Goal: Find specific page/section: Find specific page/section

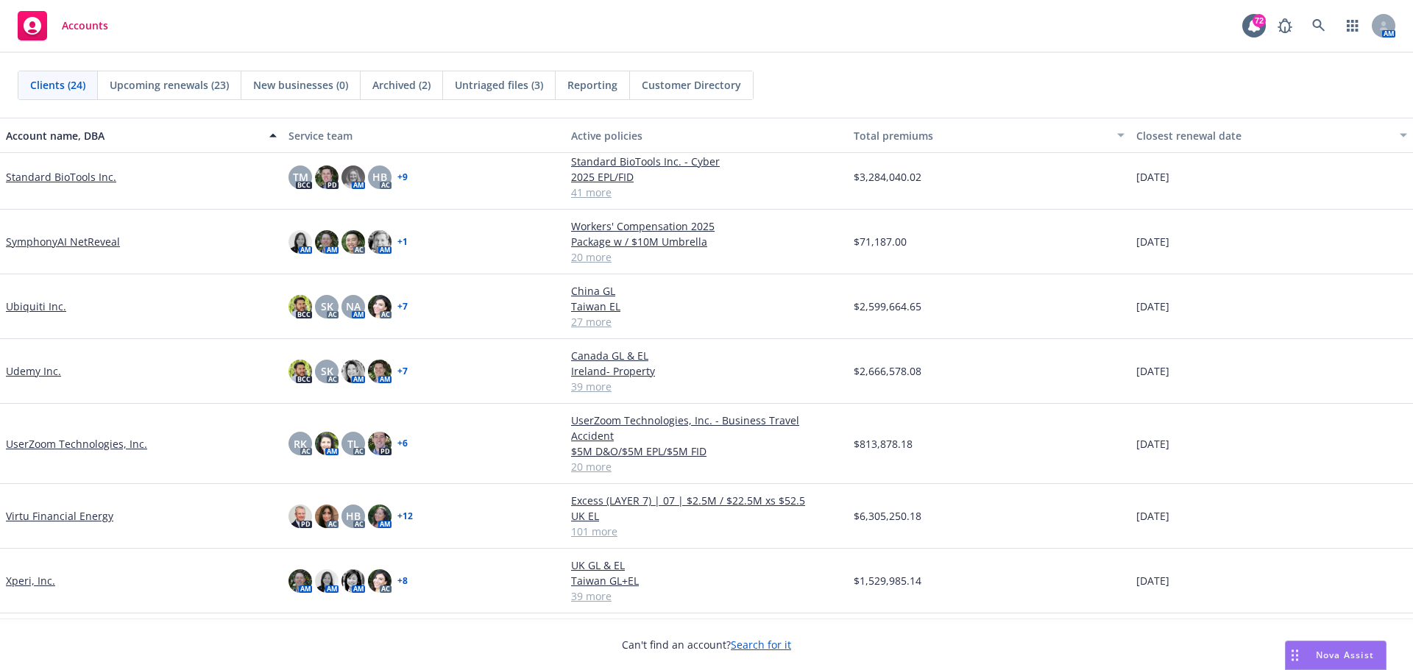
scroll to position [1000, 0]
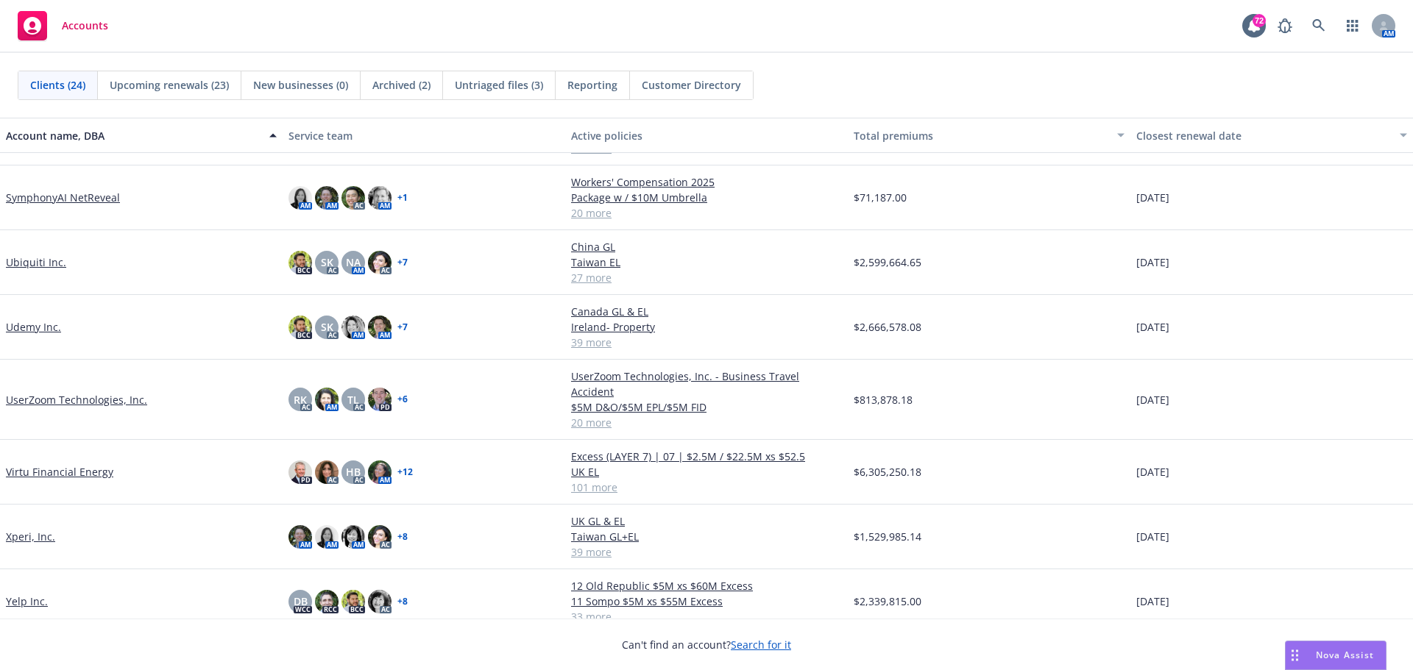
click at [33, 464] on link "Virtu Financial Energy" at bounding box center [59, 471] width 107 height 15
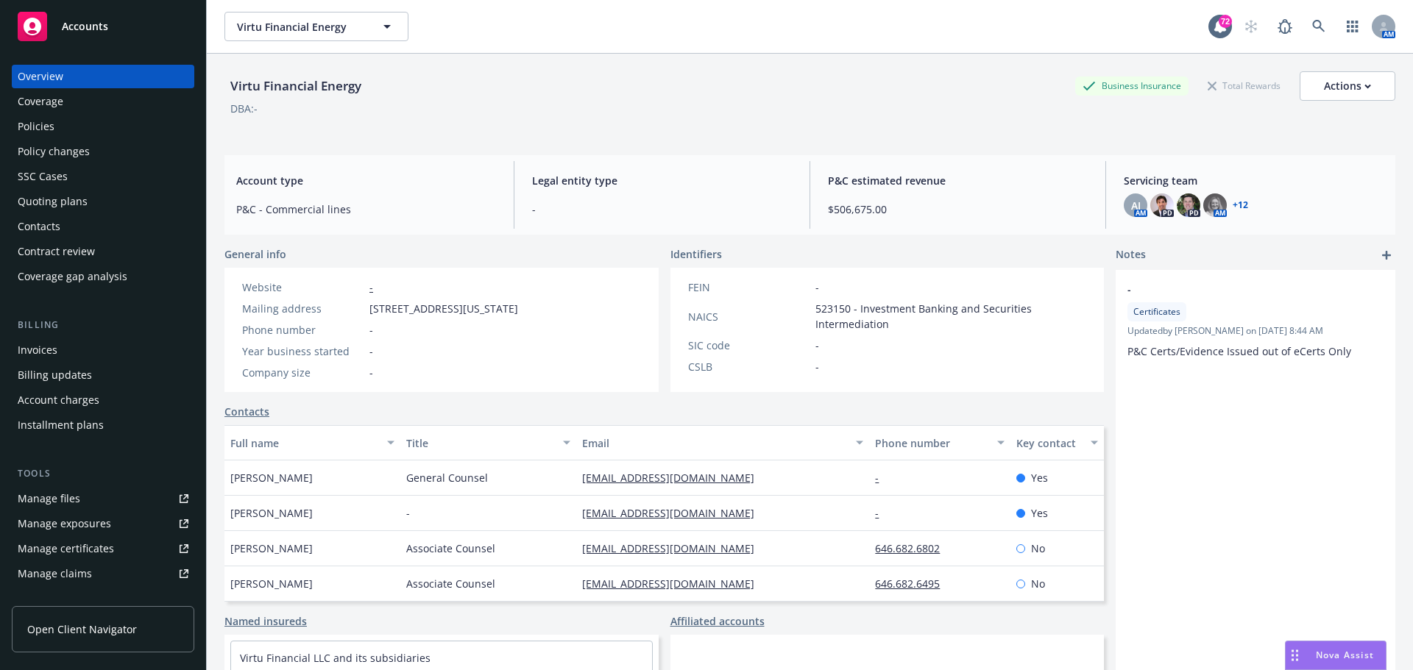
click at [46, 125] on div "Policies" at bounding box center [36, 127] width 37 height 24
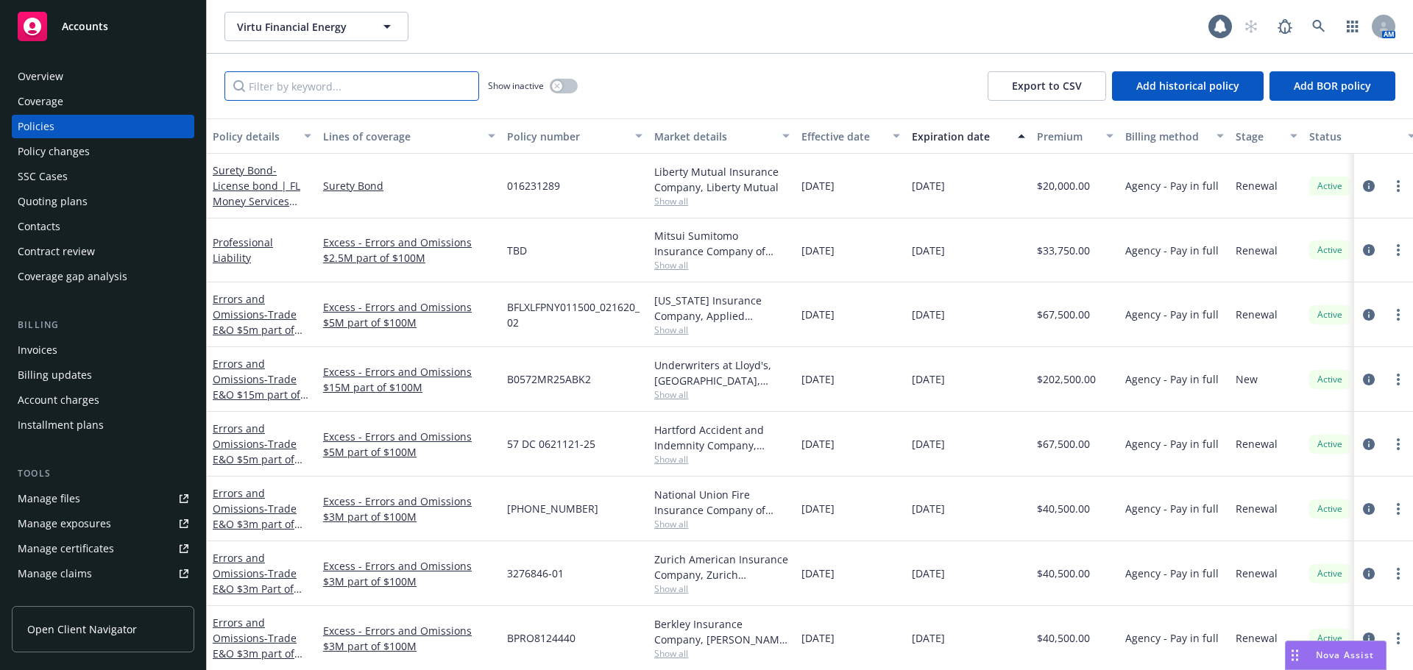
click at [299, 94] on input "Filter by keyword..." at bounding box center [351, 85] width 255 height 29
type input "[GEOGRAPHIC_DATA]"
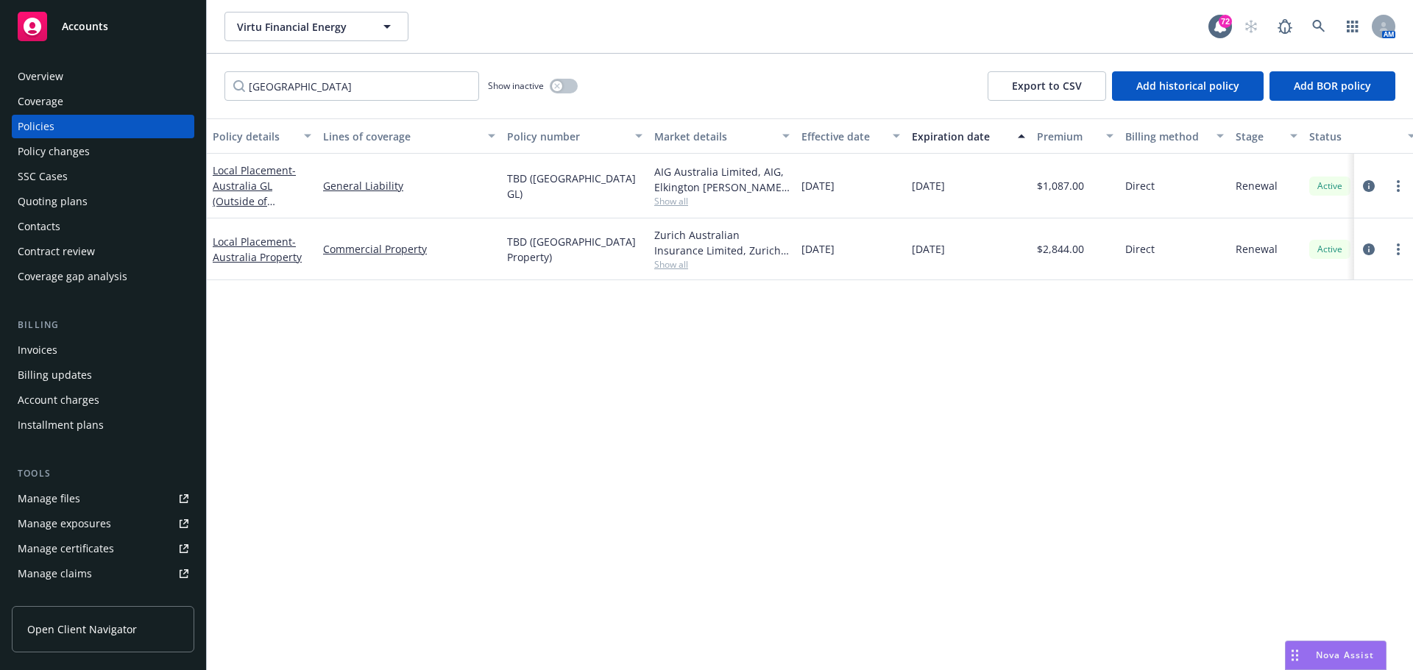
click at [251, 249] on div "Local Placement - [GEOGRAPHIC_DATA] Property" at bounding box center [262, 249] width 99 height 31
click at [260, 255] on span "- [GEOGRAPHIC_DATA] Property" at bounding box center [257, 249] width 89 height 29
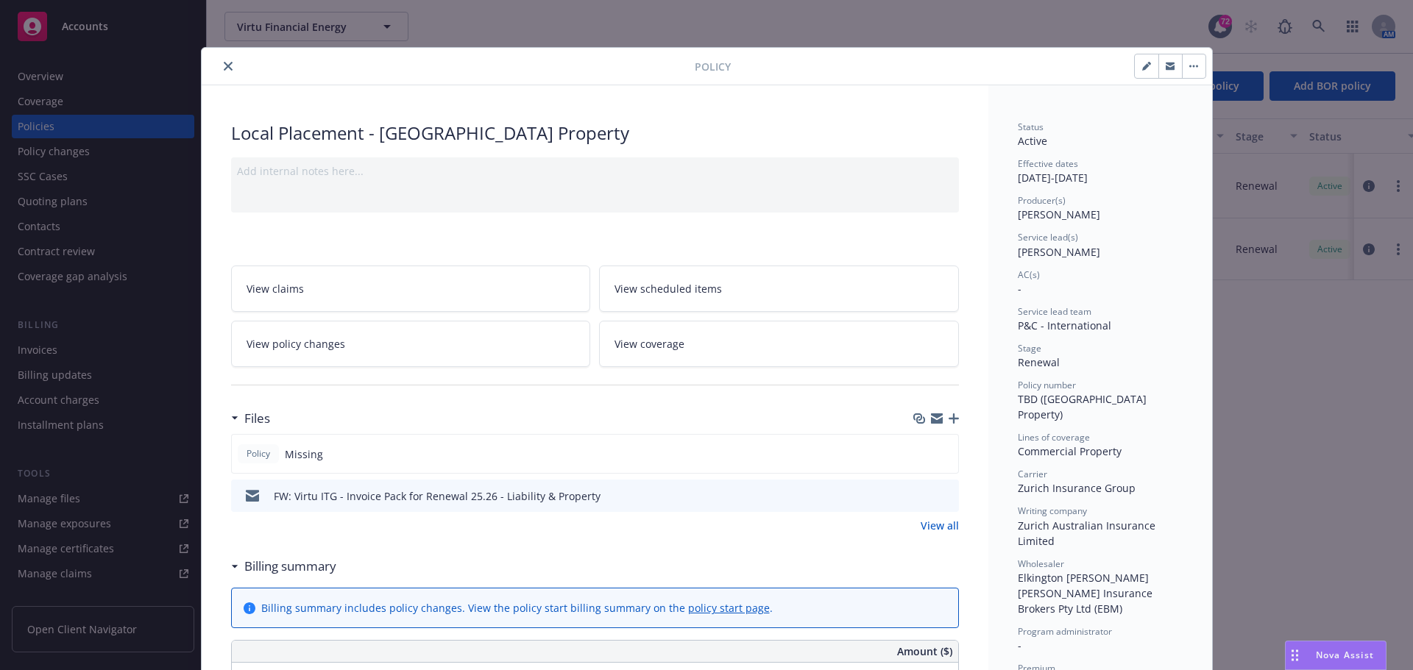
click at [226, 74] on button "close" at bounding box center [228, 66] width 18 height 18
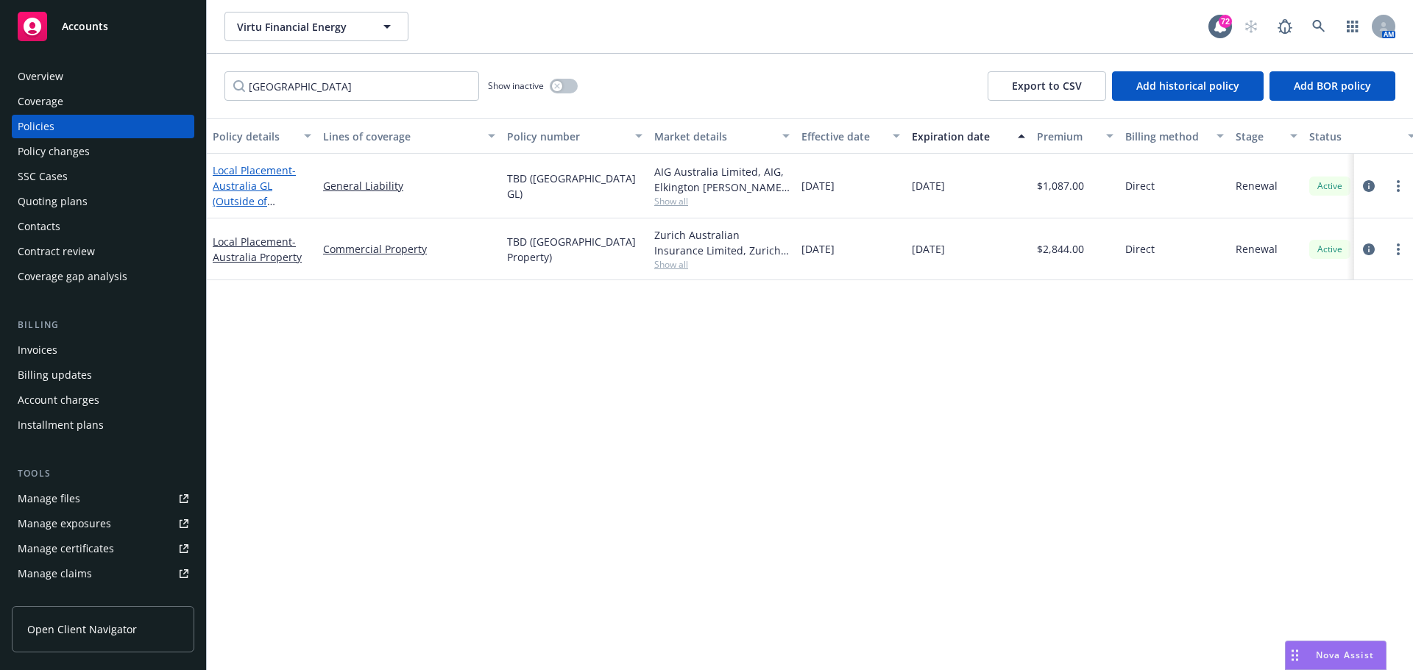
click at [262, 185] on span "- [GEOGRAPHIC_DATA] GL (Outside of [GEOGRAPHIC_DATA] program)" at bounding box center [259, 201] width 93 height 76
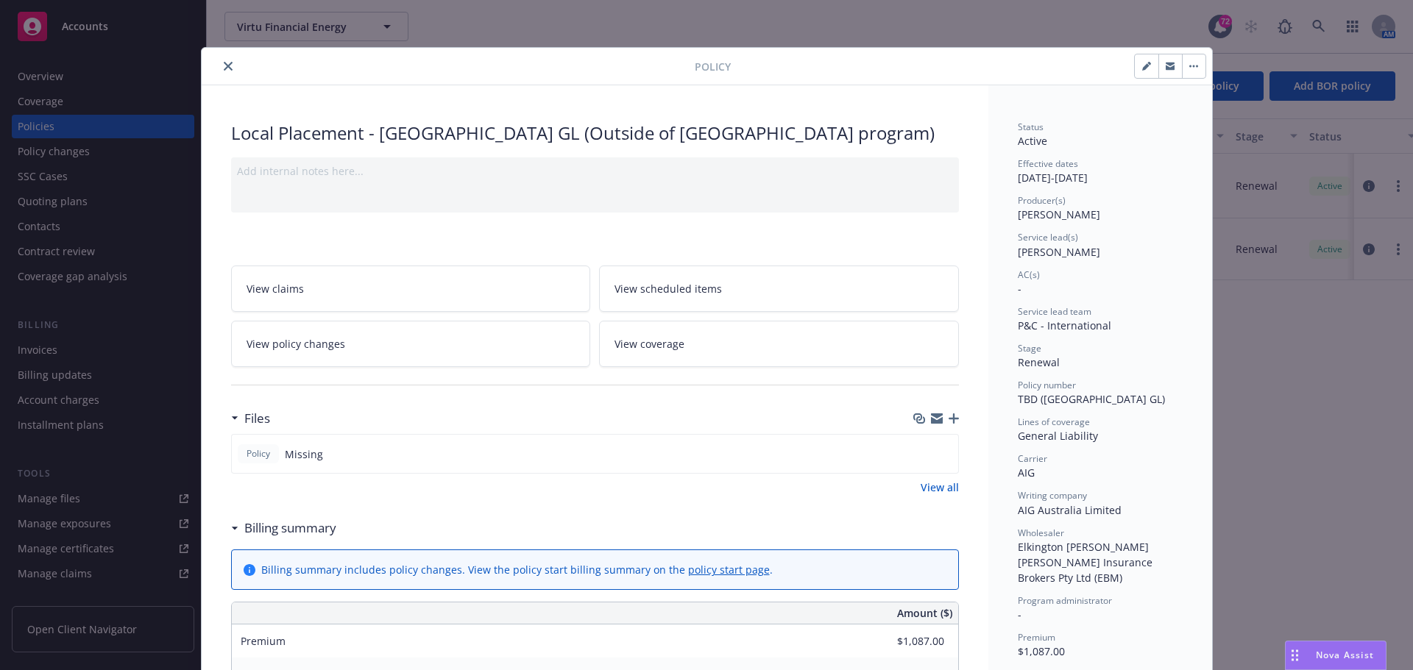
click at [1169, 66] on button "button" at bounding box center [1170, 66] width 24 height 24
click at [224, 70] on icon "close" at bounding box center [228, 66] width 9 height 9
